Goal: Obtain resource: Obtain resource

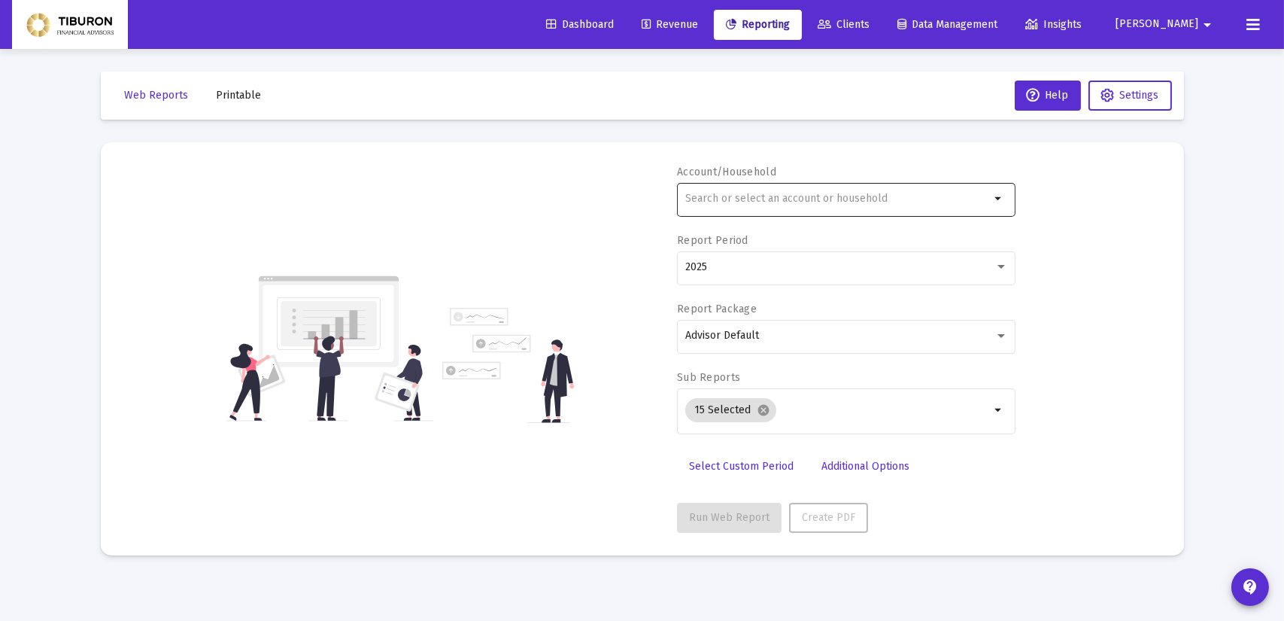
click at [998, 197] on mat-icon "arrow_drop_down" at bounding box center [999, 199] width 18 height 18
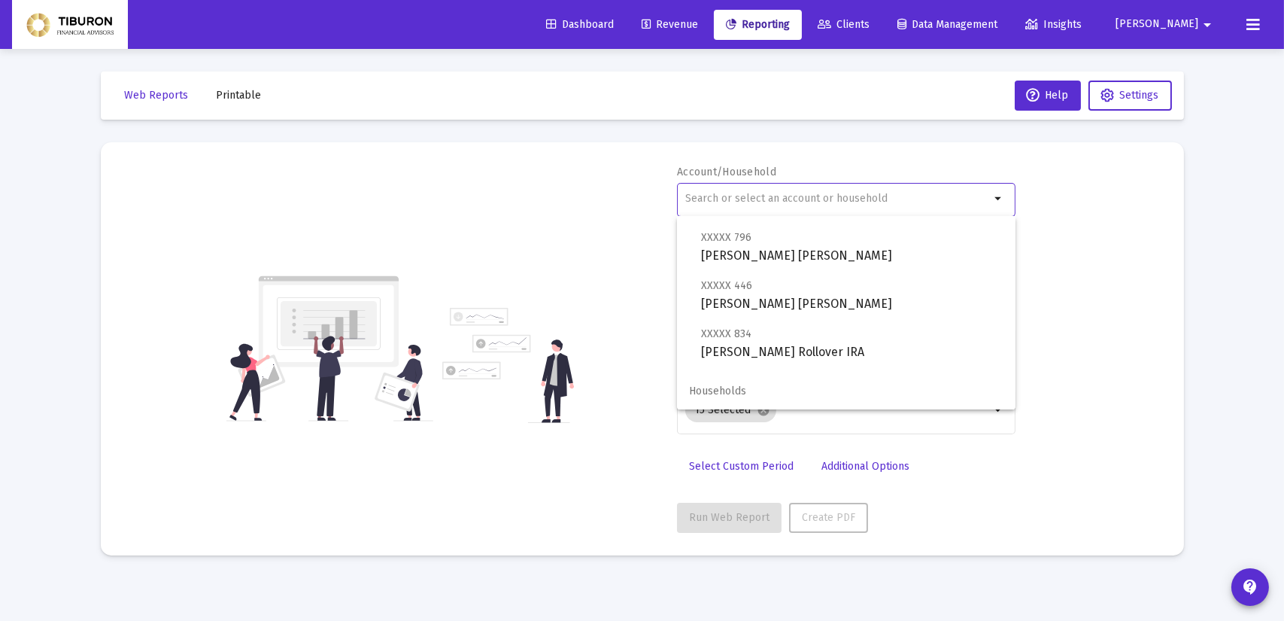
scroll to position [1011, 0]
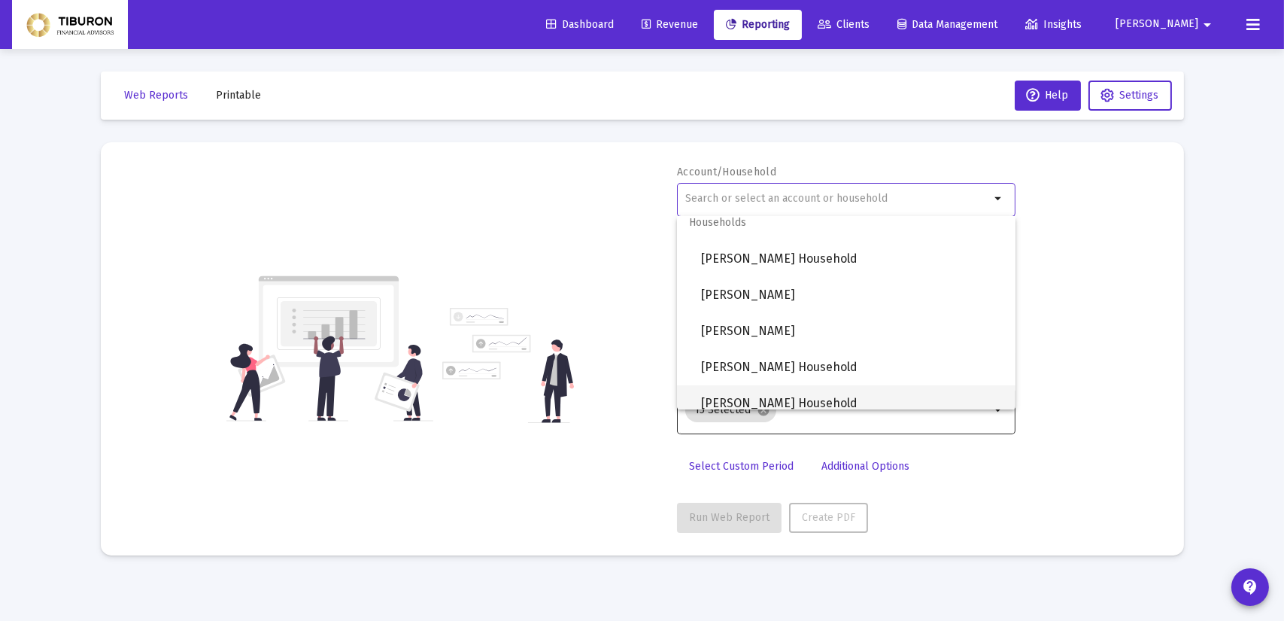
click at [865, 396] on span "[PERSON_NAME] Household" at bounding box center [852, 403] width 302 height 36
type input "[PERSON_NAME] Household"
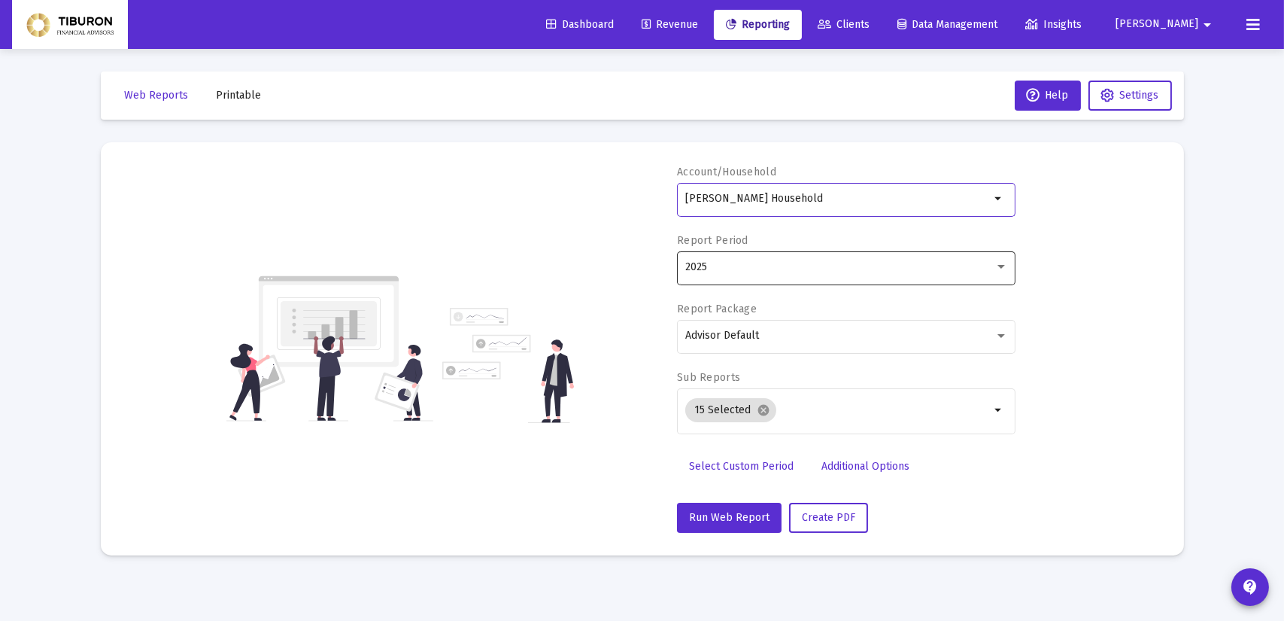
click at [1007, 260] on div "2025" at bounding box center [846, 266] width 323 height 37
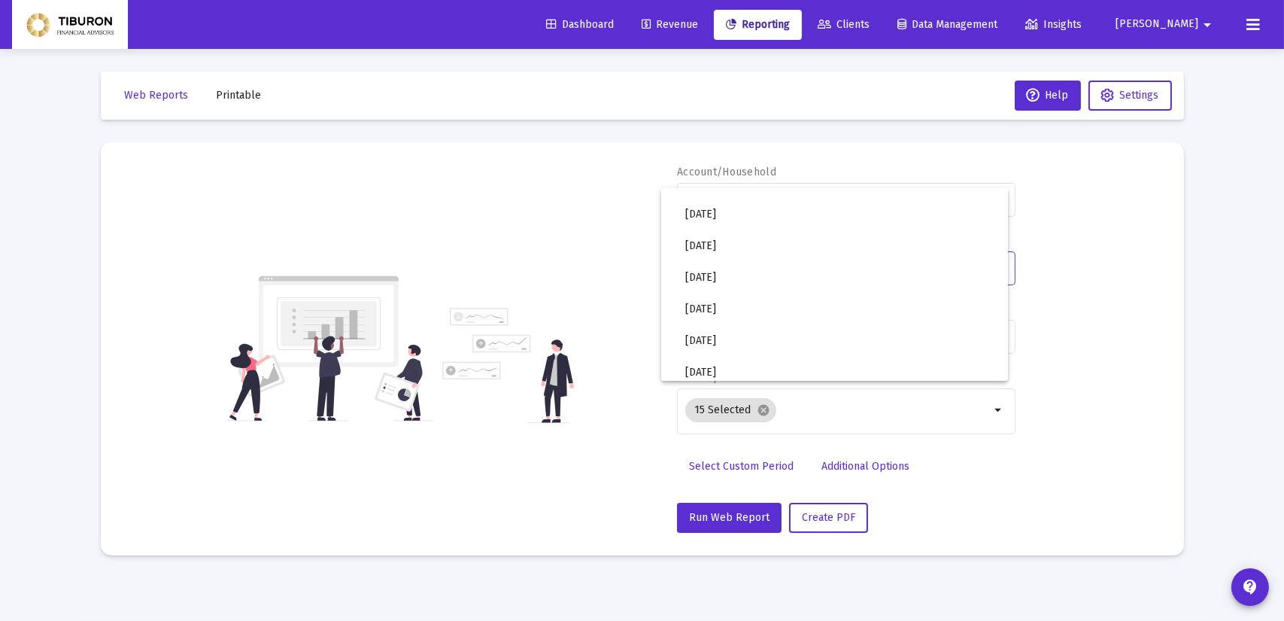
scroll to position [503, 0]
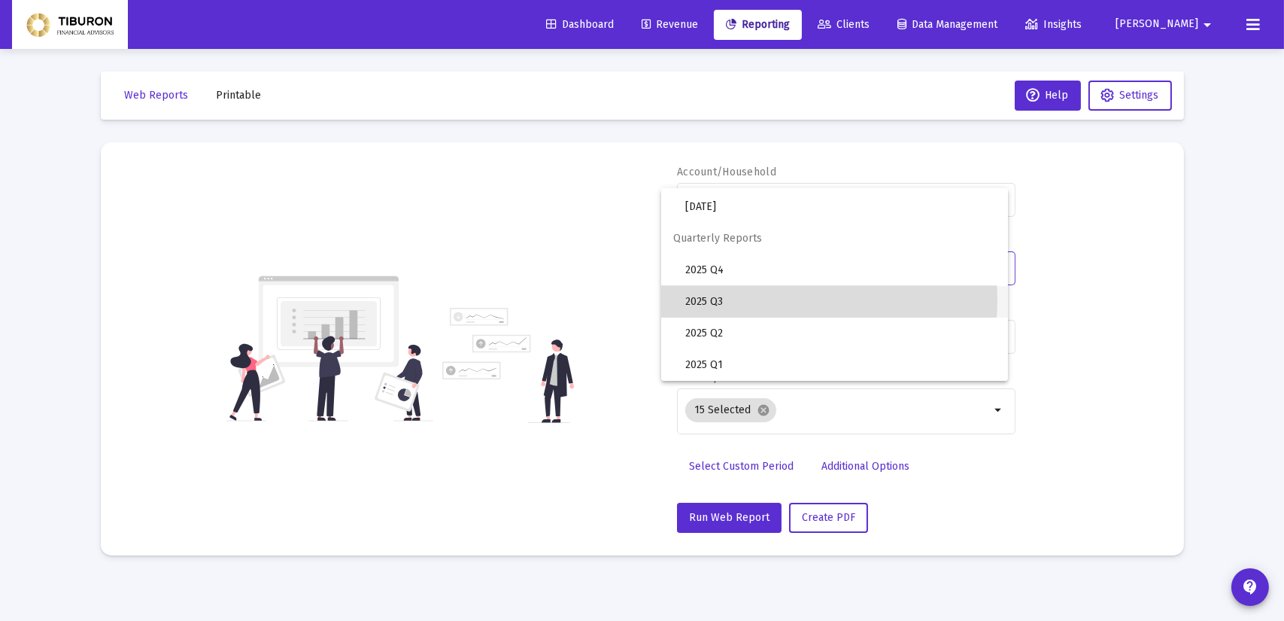
click at [767, 299] on span "2025 Q3" at bounding box center [840, 302] width 311 height 32
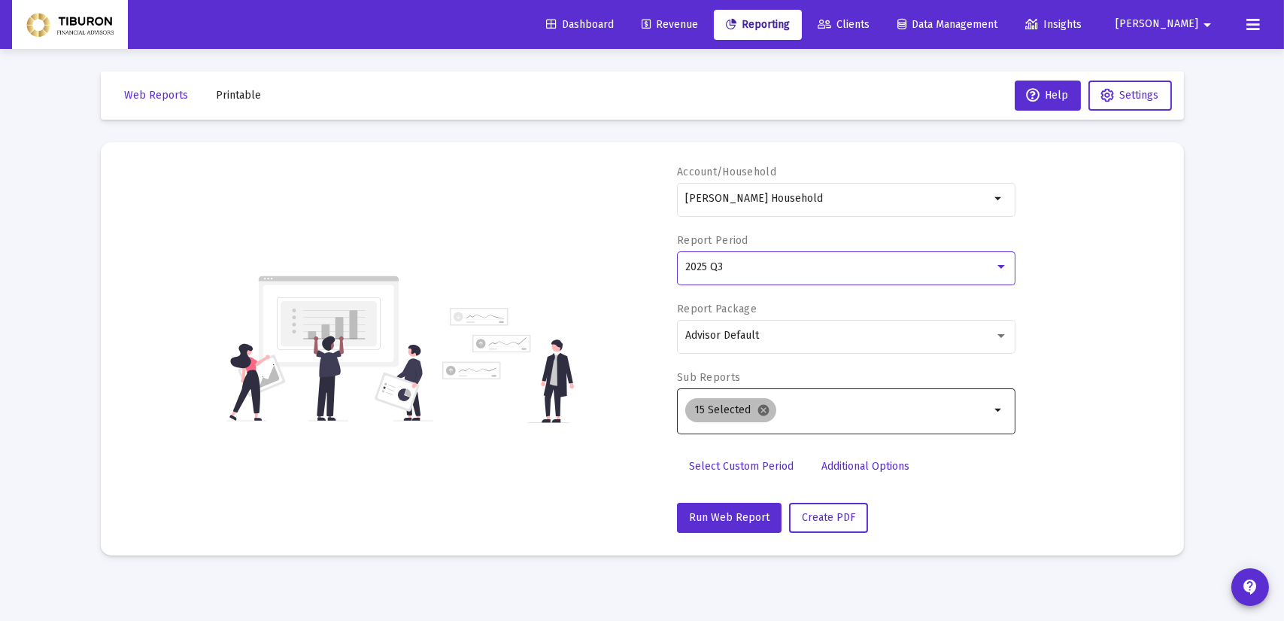
click at [761, 406] on mat-icon "cancel" at bounding box center [764, 410] width 14 height 14
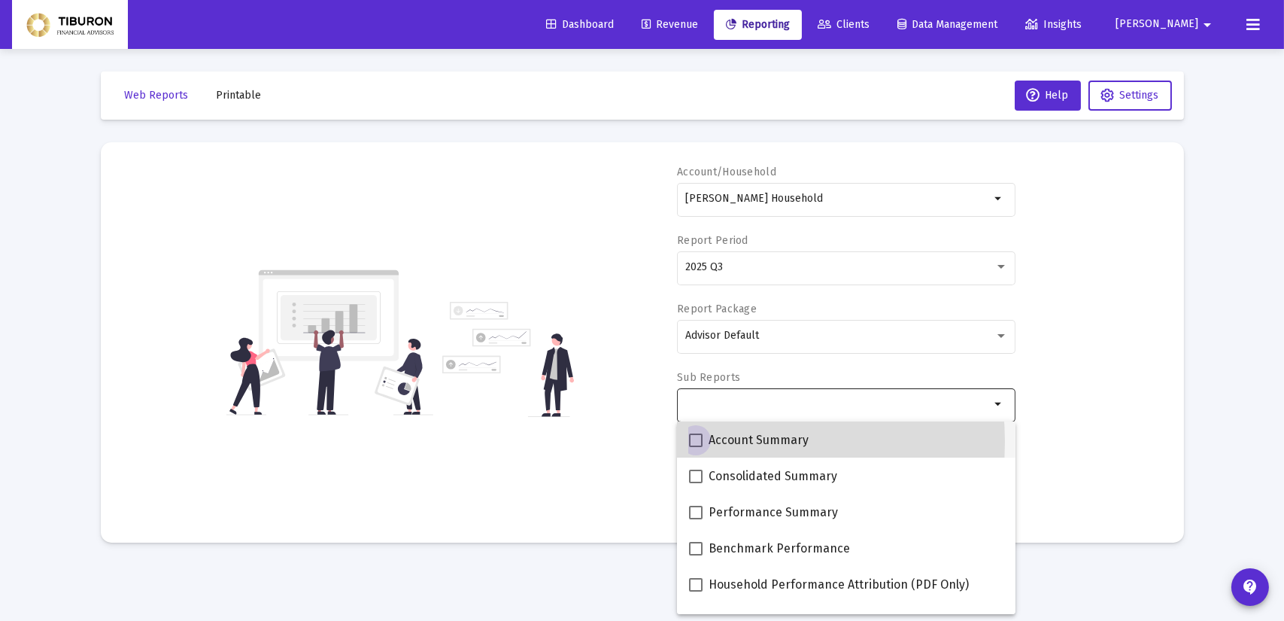
click at [698, 442] on span at bounding box center [696, 440] width 14 height 14
click at [696, 447] on input "Account Summary" at bounding box center [695, 447] width 1 height 1
checkbox input "true"
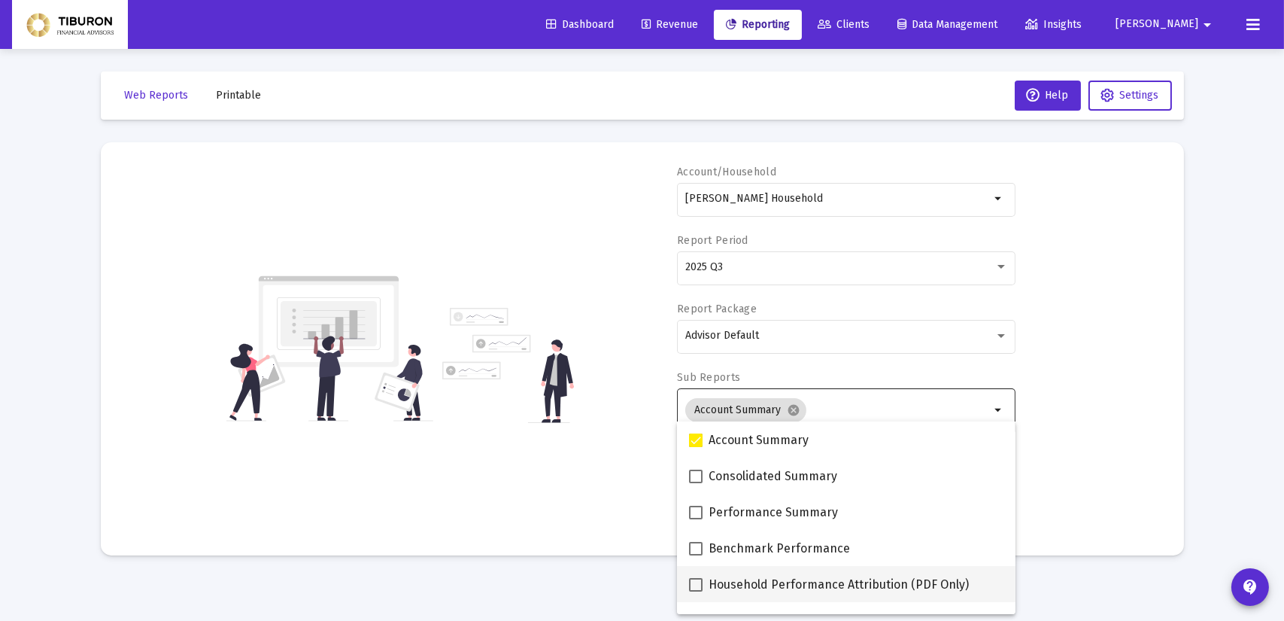
click at [695, 585] on span at bounding box center [696, 585] width 14 height 14
click at [695, 591] on input "Household Performance Attribution (PDF Only)" at bounding box center [695, 591] width 1 height 1
checkbox input "true"
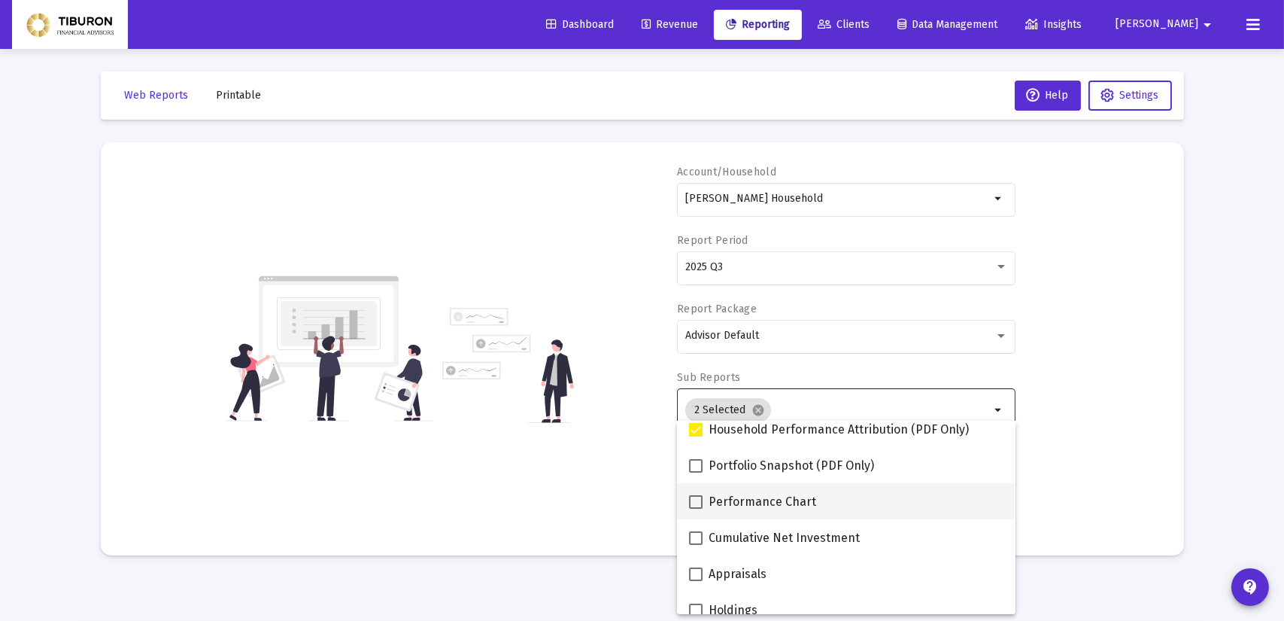
scroll to position [160, 0]
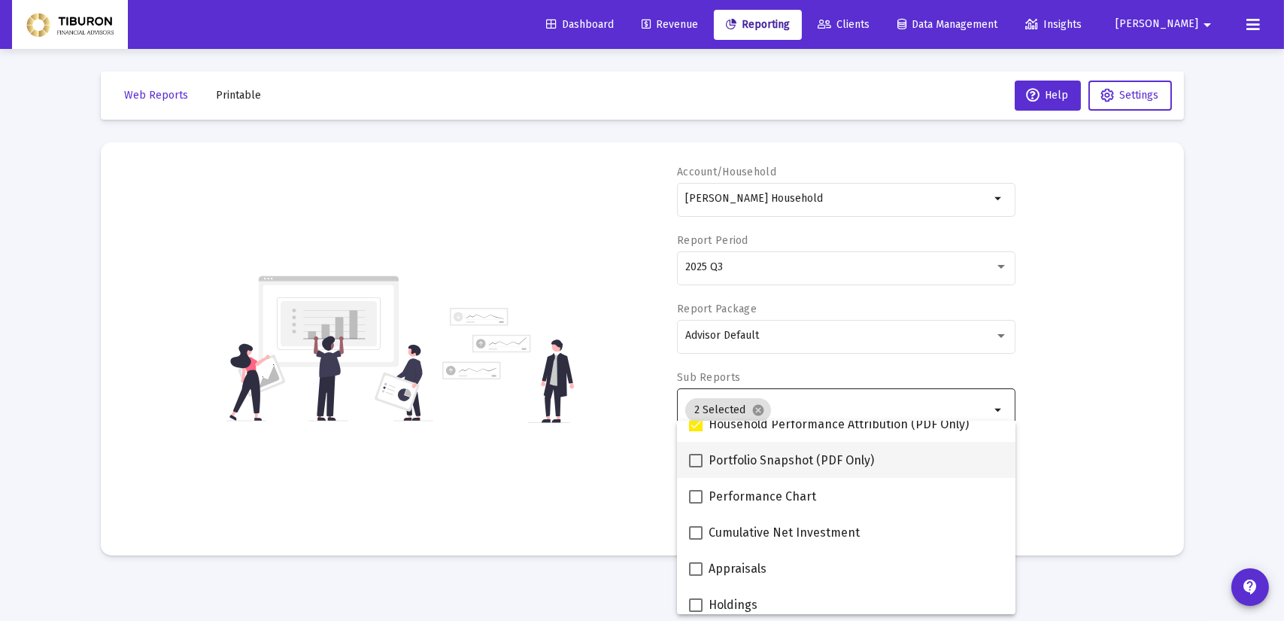
click at [698, 459] on span at bounding box center [696, 461] width 14 height 14
click at [696, 467] on input "Portfolio Snapshot (PDF Only)" at bounding box center [695, 467] width 1 height 1
checkbox input "true"
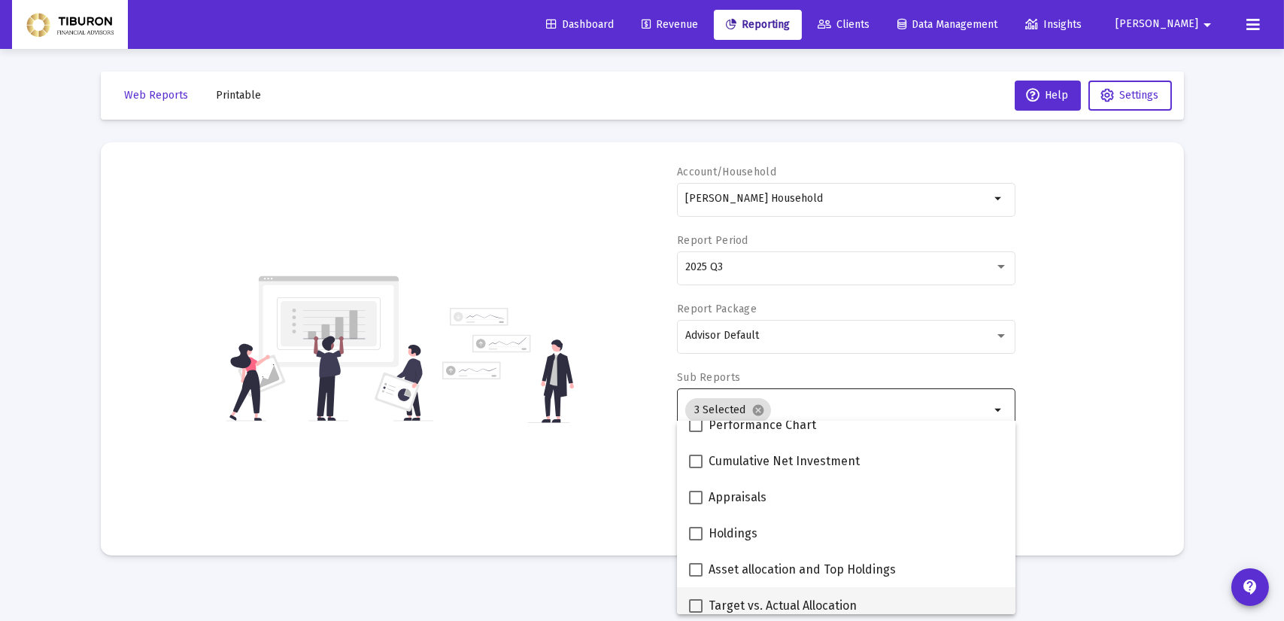
scroll to position [251, 0]
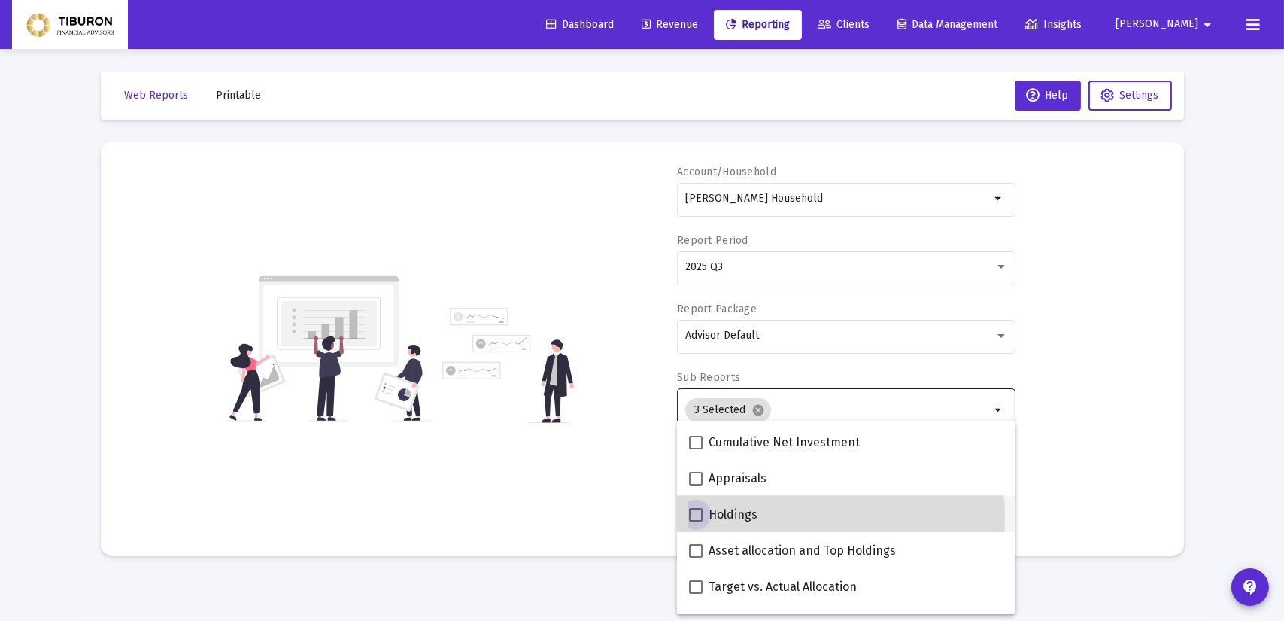
click at [699, 517] on span at bounding box center [696, 515] width 14 height 14
click at [696, 521] on input "Holdings" at bounding box center [695, 521] width 1 height 1
checkbox input "true"
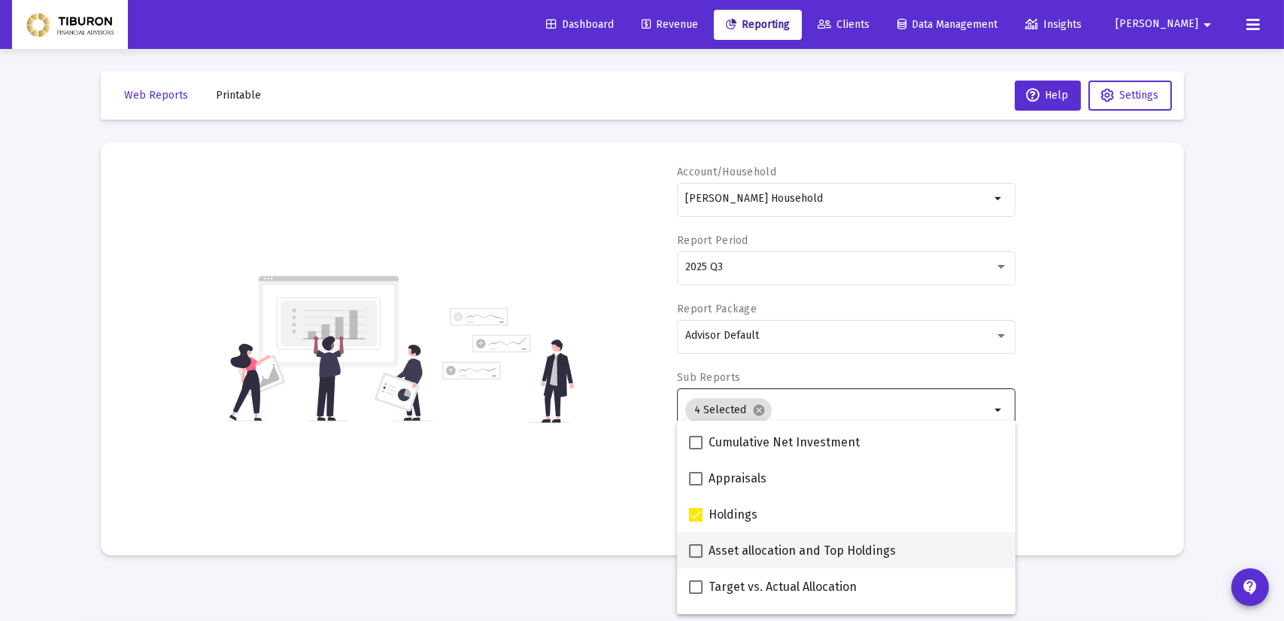
click at [696, 548] on span at bounding box center [696, 551] width 14 height 14
click at [696, 557] on input "Asset allocation and Top Holdings" at bounding box center [695, 557] width 1 height 1
checkbox input "true"
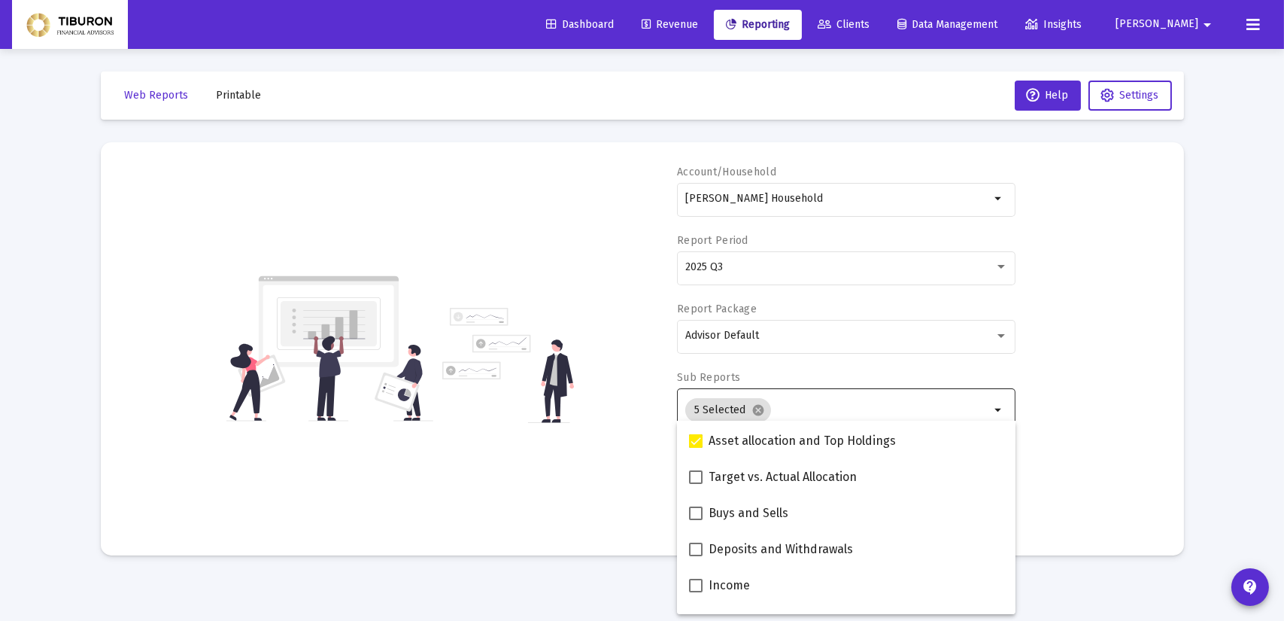
scroll to position [390, 0]
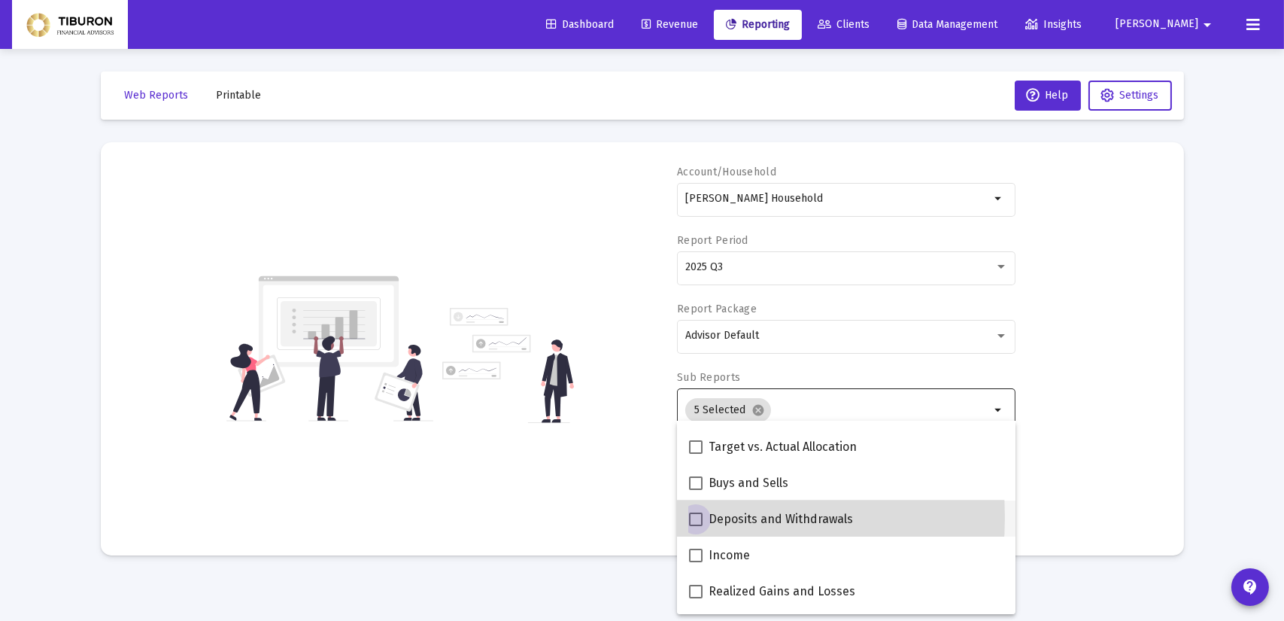
click at [692, 517] on span at bounding box center [696, 519] width 14 height 14
click at [695, 526] on input "Deposits and Withdrawals" at bounding box center [695, 526] width 1 height 1
checkbox input "true"
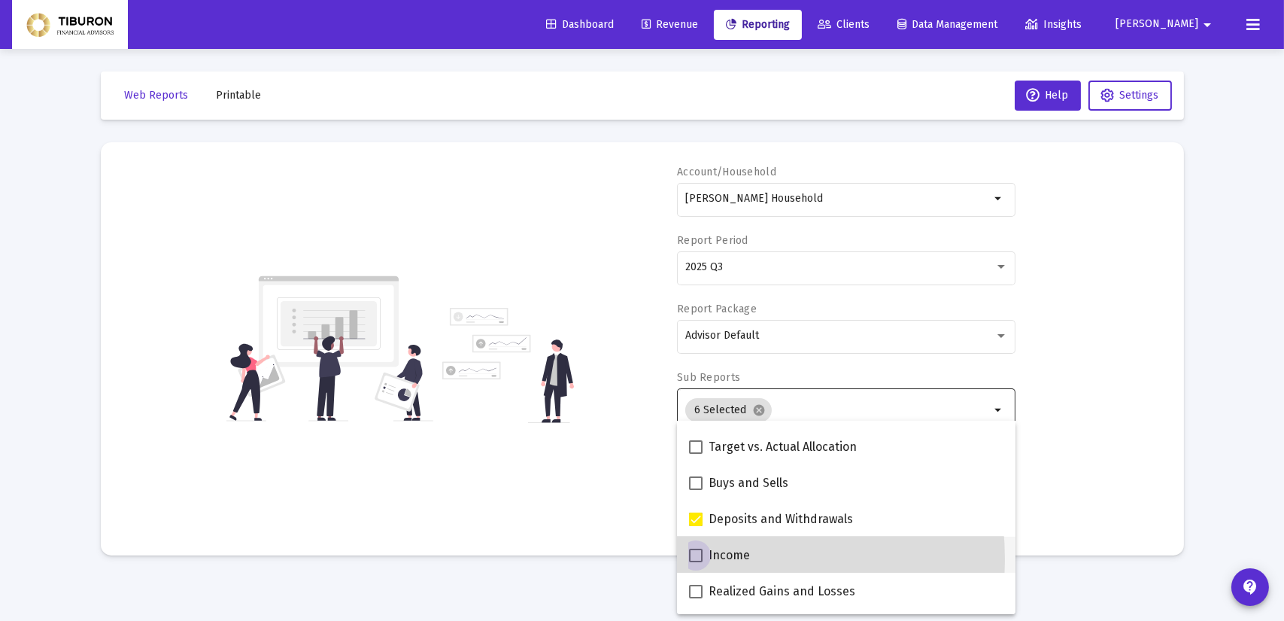
click at [691, 559] on span at bounding box center [696, 555] width 14 height 14
click at [695, 562] on input "Income" at bounding box center [695, 562] width 1 height 1
checkbox input "true"
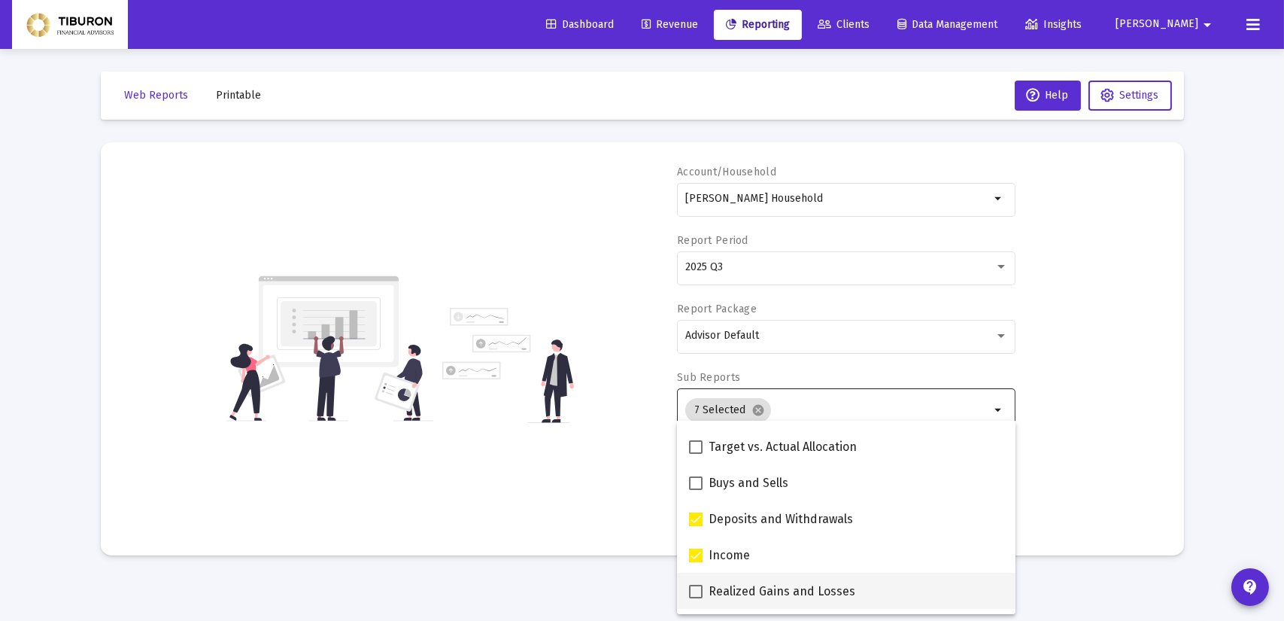
click at [694, 591] on span at bounding box center [696, 592] width 14 height 14
click at [695, 598] on input "Realized Gains and Losses" at bounding box center [695, 598] width 1 height 1
checkbox input "true"
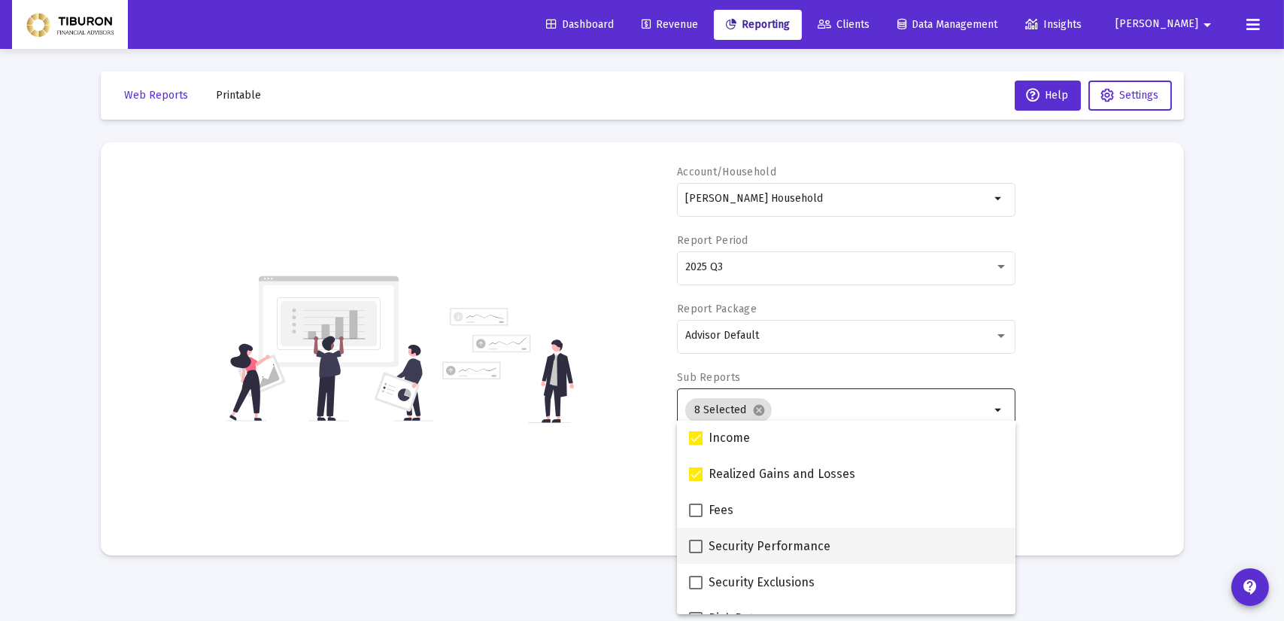
scroll to position [511, 0]
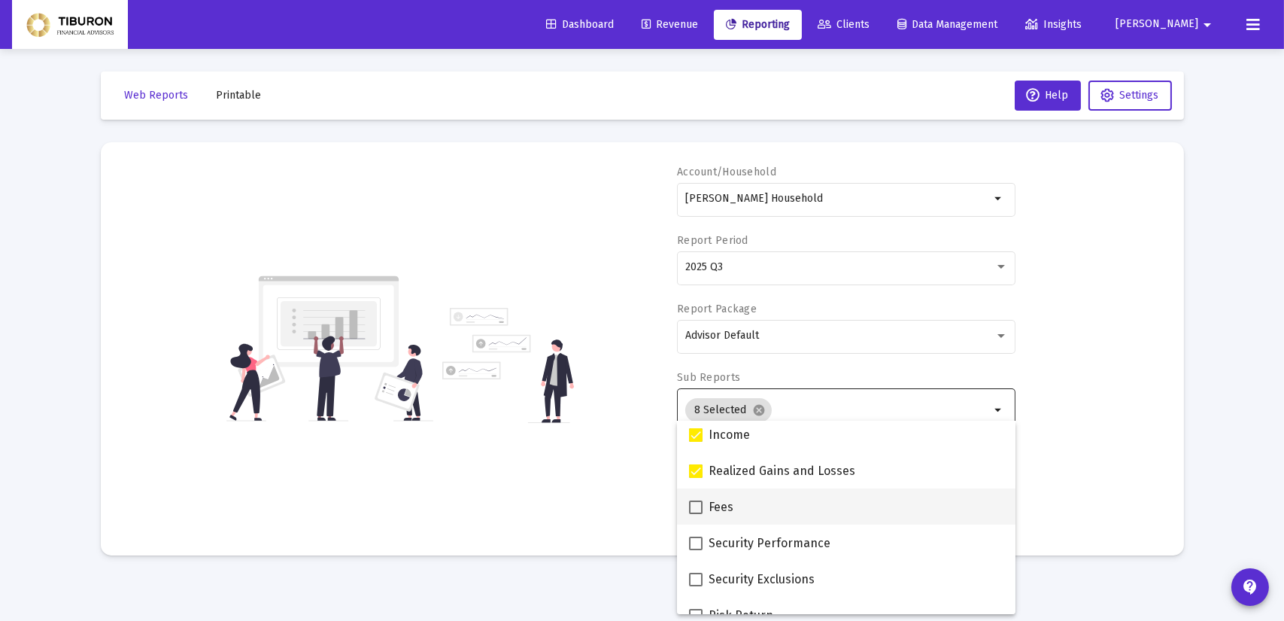
click at [693, 506] on span at bounding box center [696, 507] width 14 height 14
click at [695, 514] on input "Fees" at bounding box center [695, 514] width 1 height 1
checkbox input "true"
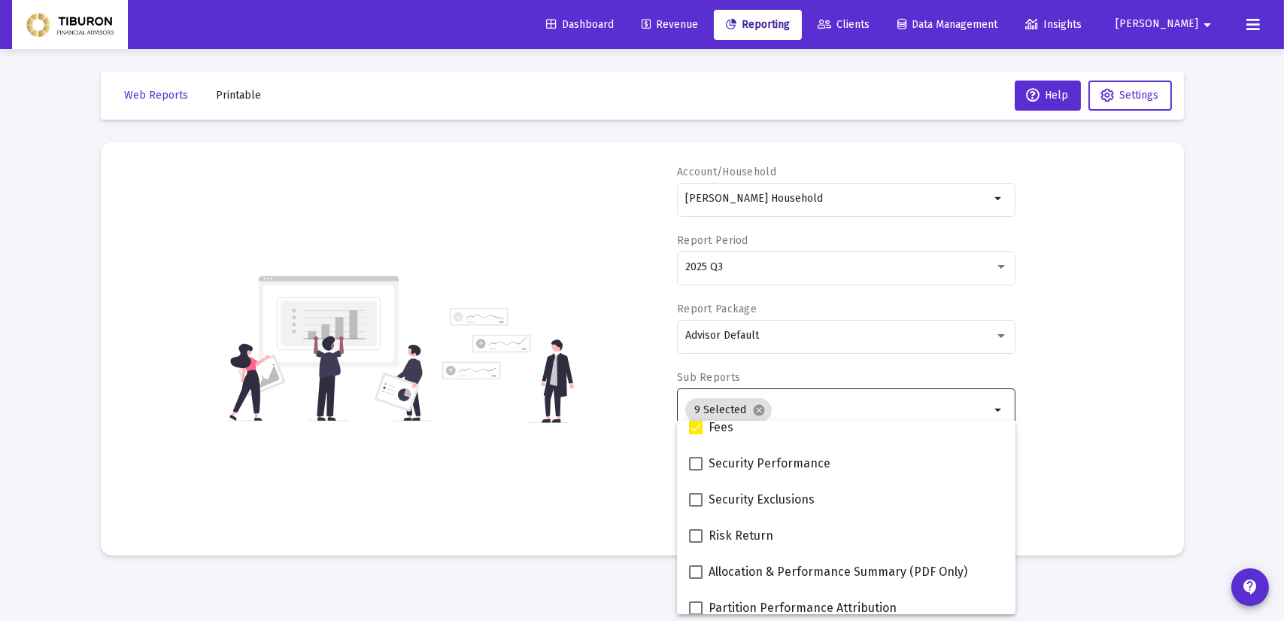
scroll to position [601, 0]
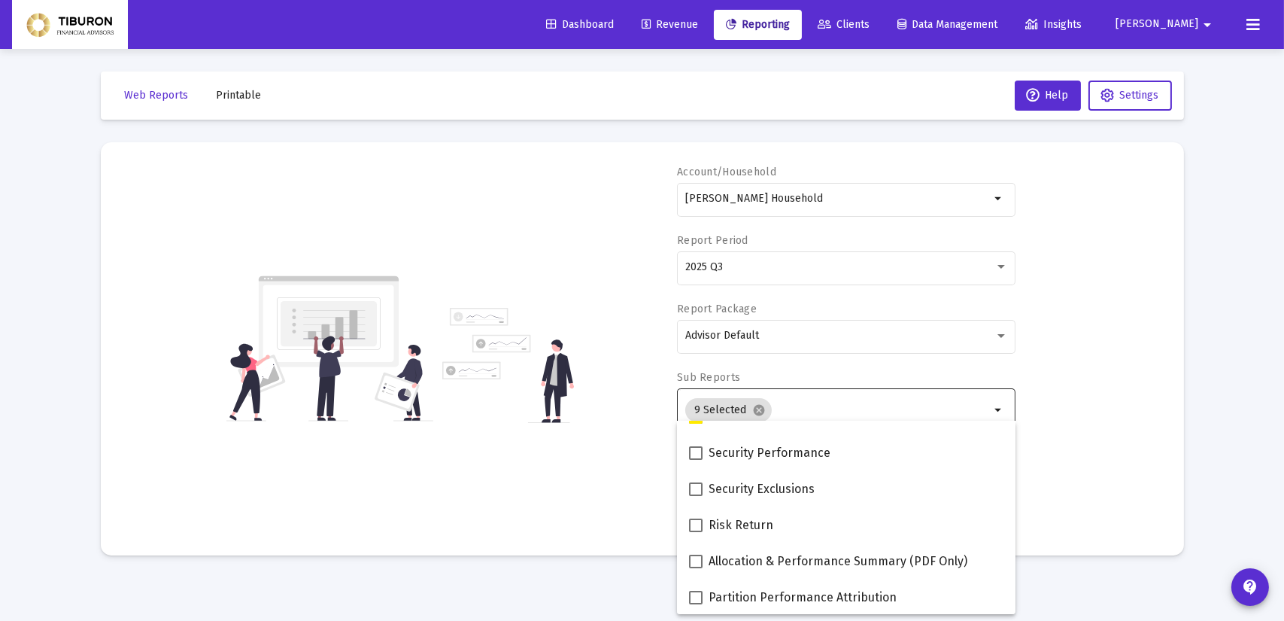
click at [1047, 586] on mat-sidenav-content "Loading... Web Reports Printable Help Settings Account/Household [PERSON_NAME] …" at bounding box center [642, 310] width 1128 height 621
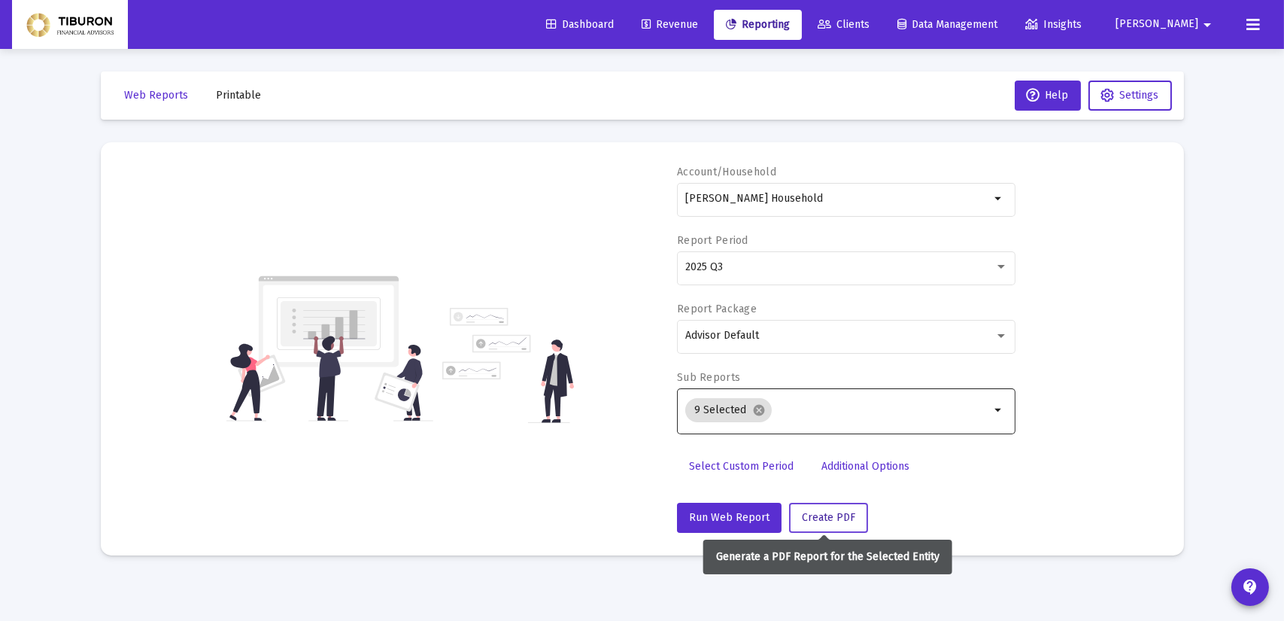
click at [814, 517] on span "Create PDF" at bounding box center [828, 517] width 53 height 13
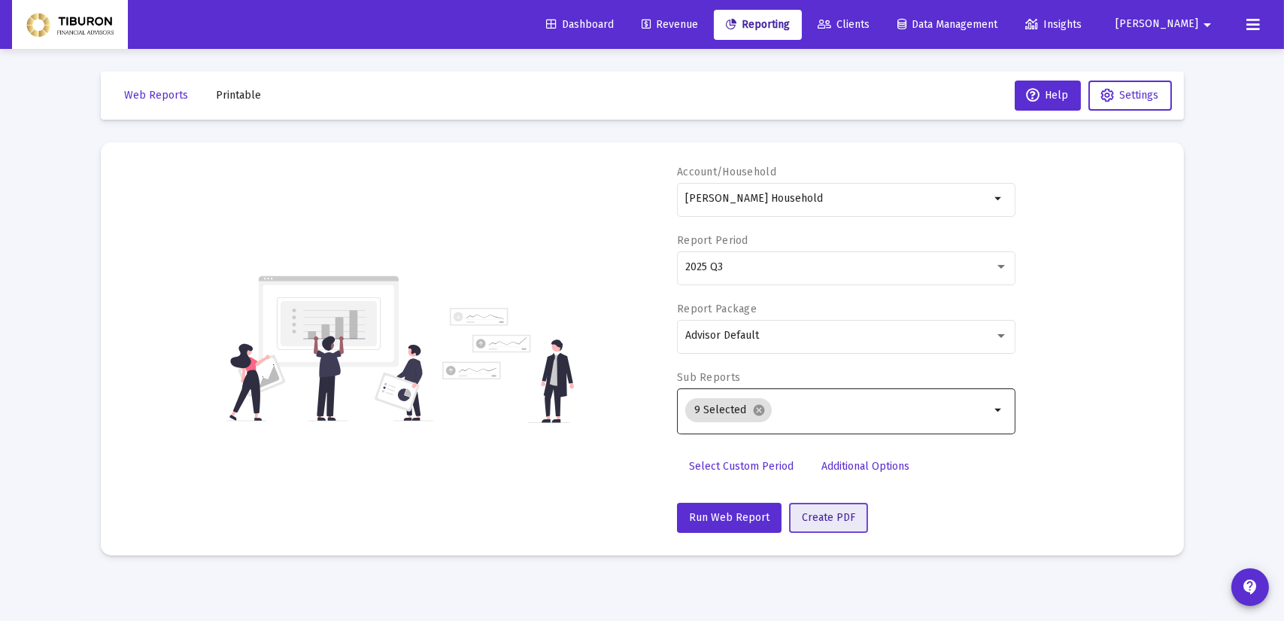
click at [816, 504] on button "Create PDF" at bounding box center [828, 518] width 79 height 30
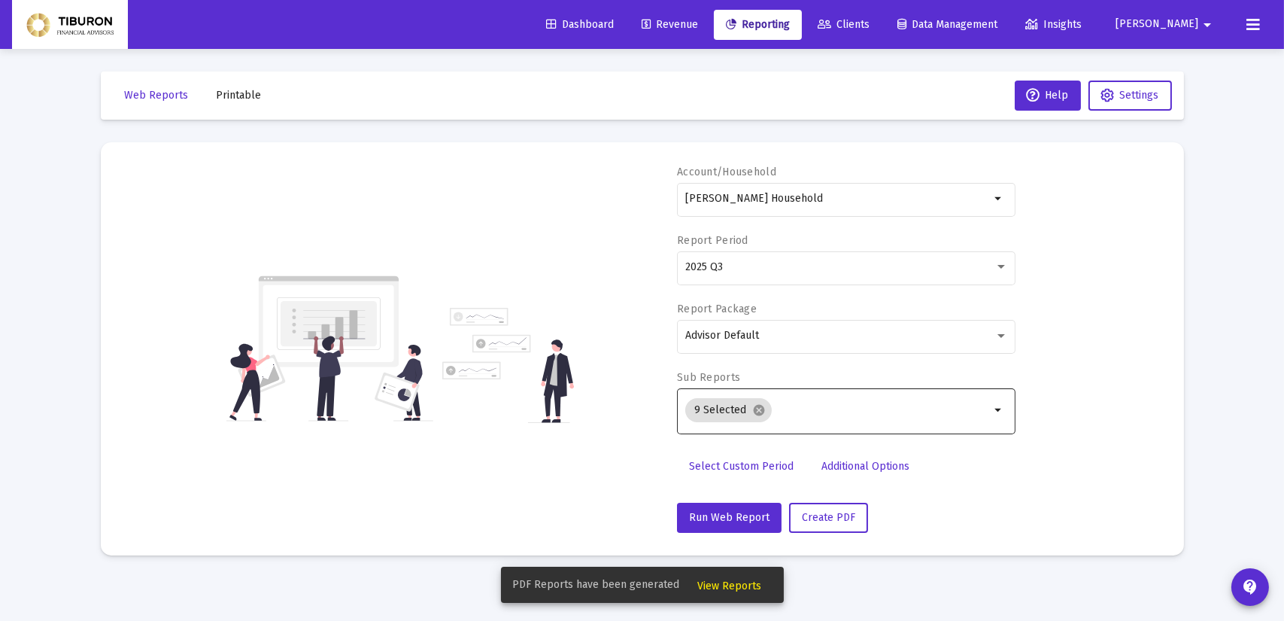
click at [721, 584] on span "View Reports" at bounding box center [730, 585] width 64 height 13
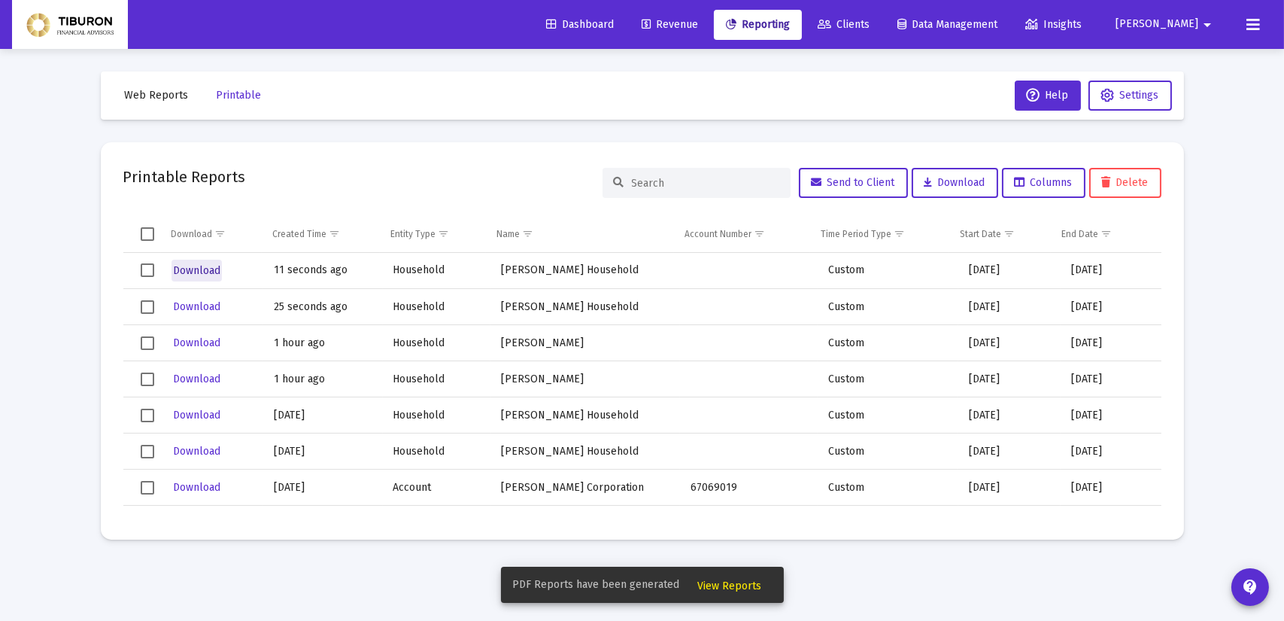
click at [194, 267] on span "Download" at bounding box center [196, 270] width 47 height 13
